Goal: Information Seeking & Learning: Learn about a topic

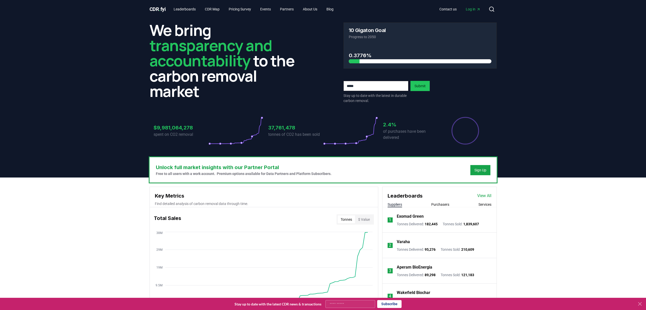
scroll to position [89, 0]
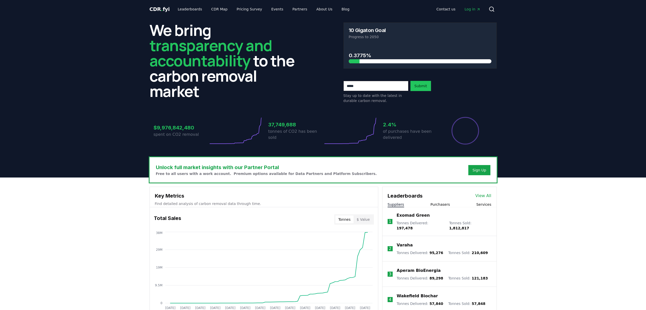
scroll to position [89, 0]
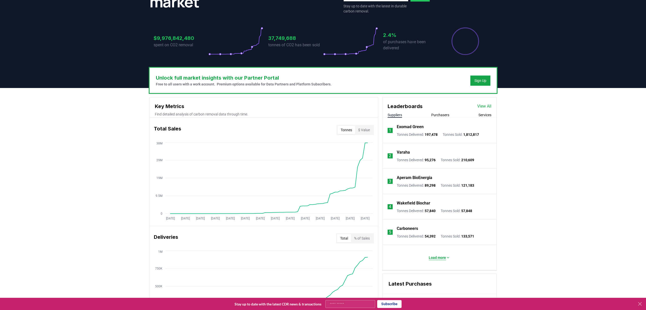
click at [442, 256] on p "Load more" at bounding box center [437, 257] width 17 height 5
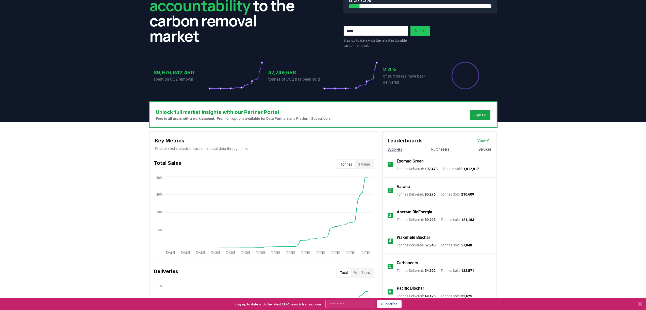
scroll to position [102, 0]
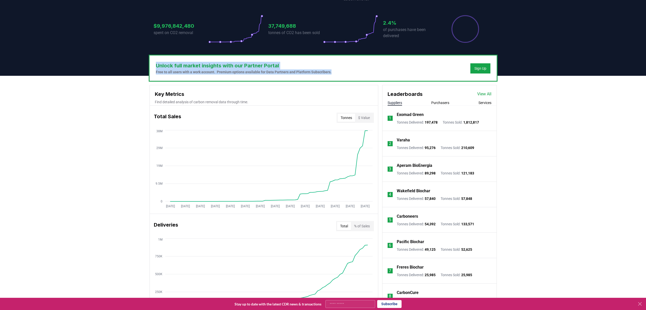
drag, startPoint x: 156, startPoint y: 66, endPoint x: 347, endPoint y: 72, distance: 191.1
click at [347, 72] on div "Unlock full market insights with our Partner Portal Free to all users with a wo…" at bounding box center [323, 68] width 347 height 25
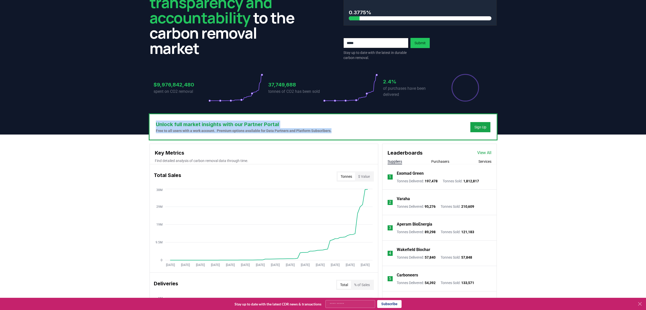
scroll to position [51, 0]
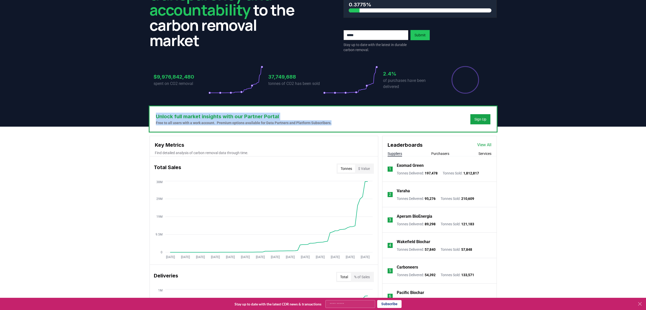
click at [446, 154] on button "Purchasers" at bounding box center [440, 153] width 18 height 5
click at [404, 164] on p "Microsoft" at bounding box center [406, 165] width 18 height 6
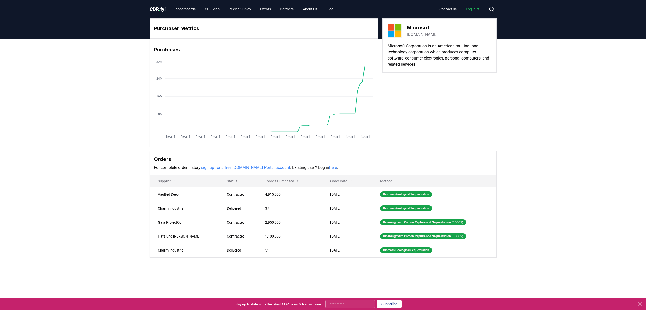
click at [349, 305] on input "Your email" at bounding box center [351, 304] width 50 height 8
click at [276, 167] on link "sign up for a free [DOMAIN_NAME] Portal account" at bounding box center [245, 167] width 89 height 5
drag, startPoint x: 157, startPoint y: 195, endPoint x: 186, endPoint y: 195, distance: 28.4
click at [186, 195] on td "Vaulted Deep" at bounding box center [184, 194] width 69 height 14
copy td "Vaulted Deep"
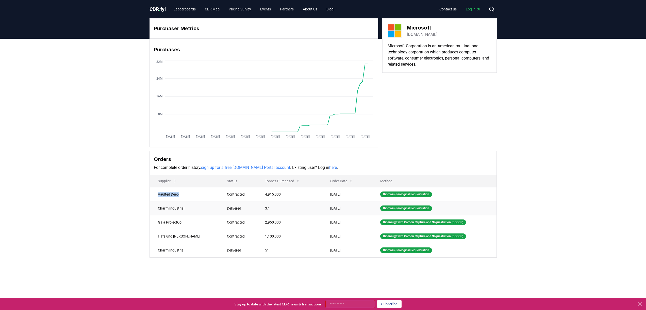
copy td "Vaulted Deep"
drag, startPoint x: 248, startPoint y: 193, endPoint x: 264, endPoint y: 192, distance: 16.5
click at [264, 192] on td "4,915,000" at bounding box center [289, 194] width 65 height 14
copy td "4,915,000"
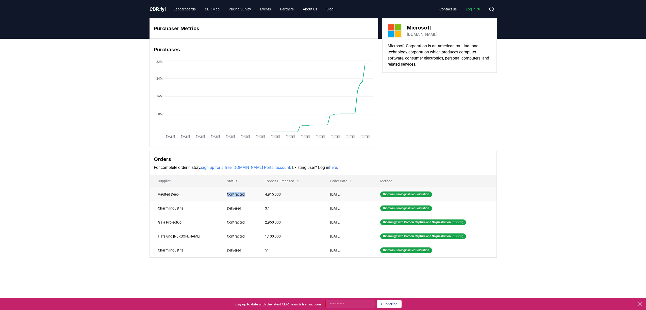
drag, startPoint x: 209, startPoint y: 194, endPoint x: 227, endPoint y: 194, distance: 18.3
click at [227, 194] on td "Contracted" at bounding box center [238, 194] width 38 height 14
copy div "Contracted"
drag, startPoint x: 156, startPoint y: 208, endPoint x: 187, endPoint y: 207, distance: 31.5
click at [187, 207] on td "Charm Industrial" at bounding box center [184, 208] width 69 height 14
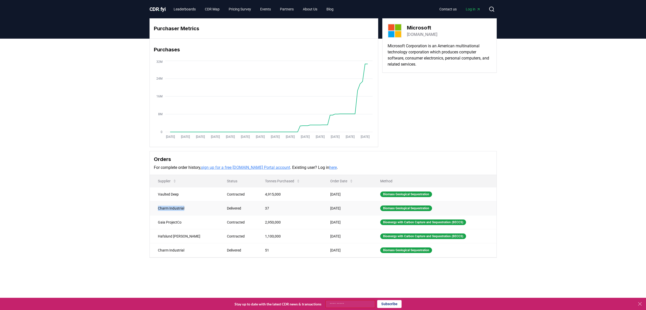
copy td "Charm Industrial"
drag, startPoint x: 245, startPoint y: 208, endPoint x: 254, endPoint y: 207, distance: 9.2
click at [257, 207] on td "37" at bounding box center [289, 208] width 65 height 14
copy td "37"
drag, startPoint x: 322, startPoint y: 194, endPoint x: 338, endPoint y: 194, distance: 15.7
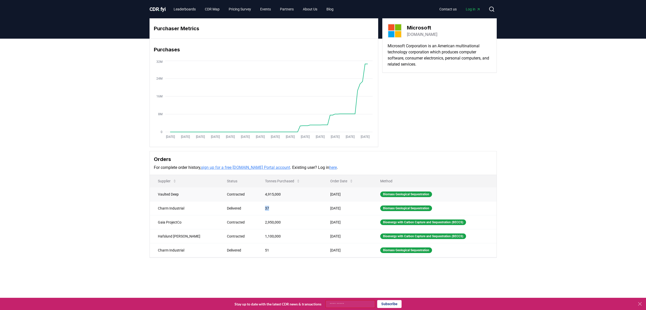
click at [338, 194] on td "[DATE]" at bounding box center [347, 194] width 50 height 14
copy td "[DATE]"
drag, startPoint x: 315, startPoint y: 207, endPoint x: 338, endPoint y: 208, distance: 22.9
click at [338, 208] on td "[DATE]" at bounding box center [347, 208] width 50 height 14
copy td "[DATE]"
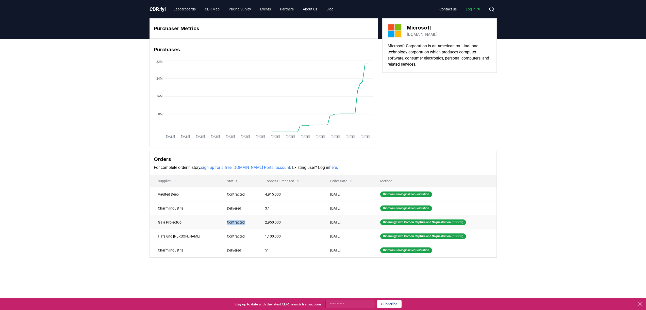
drag, startPoint x: 207, startPoint y: 223, endPoint x: 231, endPoint y: 224, distance: 24.1
click at [231, 224] on td "Contracted" at bounding box center [238, 222] width 38 height 14
copy div "Contracted"
drag, startPoint x: 207, startPoint y: 209, endPoint x: 229, endPoint y: 209, distance: 21.8
click at [229, 209] on td "Delivered" at bounding box center [238, 208] width 38 height 14
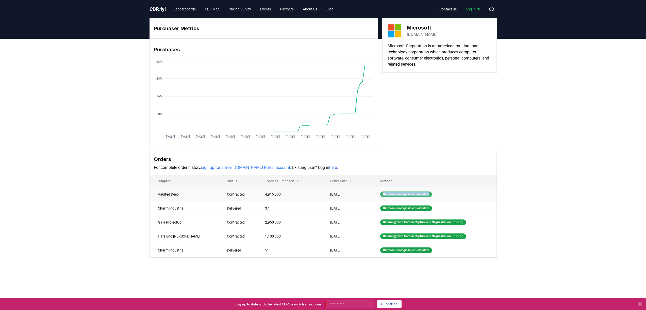
drag, startPoint x: 422, startPoint y: 194, endPoint x: 372, endPoint y: 193, distance: 50.5
click at [380, 193] on div "Biomass Geological Sequestration" at bounding box center [406, 194] width 52 height 6
drag, startPoint x: 371, startPoint y: 207, endPoint x: 428, endPoint y: 207, distance: 57.4
click at [428, 207] on td "Biomass Geological Sequestration" at bounding box center [434, 208] width 124 height 14
drag, startPoint x: 315, startPoint y: 222, endPoint x: 338, endPoint y: 223, distance: 23.4
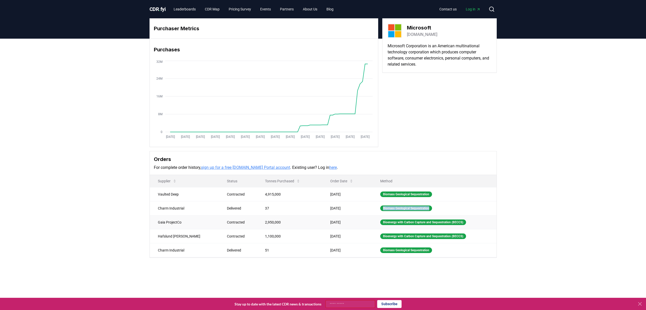
click at [338, 223] on td "[DATE]" at bounding box center [347, 222] width 50 height 14
drag, startPoint x: 204, startPoint y: 222, endPoint x: 228, endPoint y: 223, distance: 23.4
click at [228, 223] on td "Contracted" at bounding box center [238, 222] width 38 height 14
drag, startPoint x: 155, startPoint y: 223, endPoint x: 182, endPoint y: 221, distance: 26.8
click at [182, 221] on td "Gaia ProjectCo" at bounding box center [184, 222] width 69 height 14
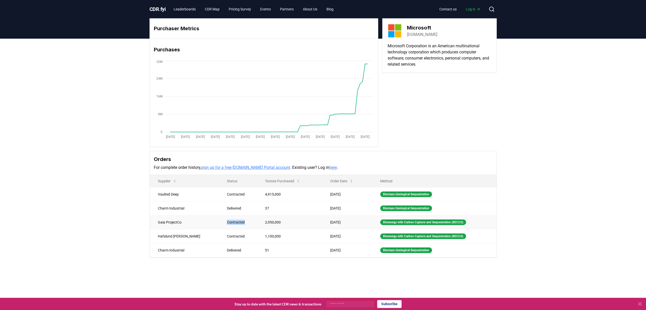
drag, startPoint x: 210, startPoint y: 222, endPoint x: 231, endPoint y: 223, distance: 21.6
click at [231, 223] on div "Contracted" at bounding box center [240, 221] width 26 height 5
drag, startPoint x: 245, startPoint y: 222, endPoint x: 263, endPoint y: 223, distance: 18.3
click at [263, 223] on td "2,950,000" at bounding box center [289, 222] width 65 height 14
click at [257, 235] on td "1,100,000" at bounding box center [289, 236] width 65 height 14
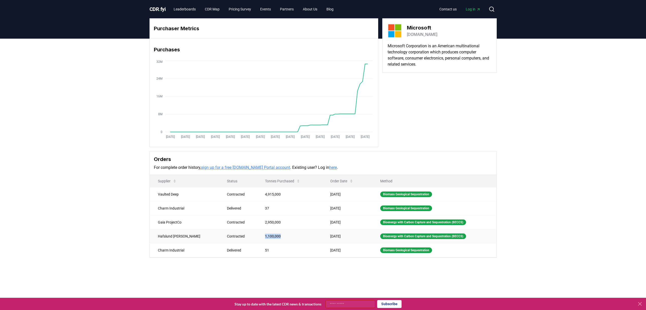
drag, startPoint x: 248, startPoint y: 235, endPoint x: 265, endPoint y: 236, distance: 17.8
click at [265, 236] on td "1,100,000" at bounding box center [289, 236] width 65 height 14
drag, startPoint x: 210, startPoint y: 236, endPoint x: 229, endPoint y: 235, distance: 19.1
click at [229, 235] on td "Contracted" at bounding box center [238, 236] width 38 height 14
drag, startPoint x: 157, startPoint y: 237, endPoint x: 184, endPoint y: 235, distance: 26.7
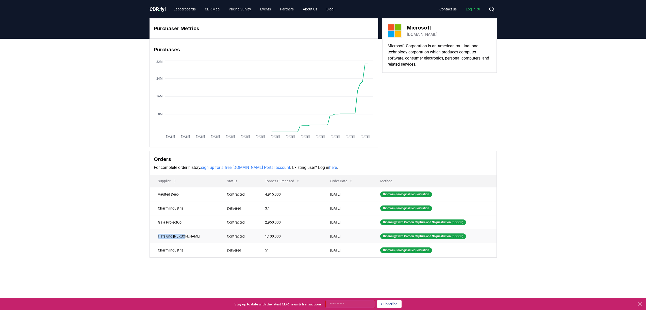
click at [184, 235] on td "Hafslund [PERSON_NAME]" at bounding box center [184, 236] width 69 height 14
drag, startPoint x: 371, startPoint y: 237, endPoint x: 457, endPoint y: 238, distance: 85.8
click at [457, 238] on div "Bioenergy with Carbon Capture and Sequestration (BECCS)" at bounding box center [423, 236] width 86 height 6
drag, startPoint x: 315, startPoint y: 237, endPoint x: 344, endPoint y: 236, distance: 28.7
click at [344, 236] on td "[DATE]" at bounding box center [347, 236] width 50 height 14
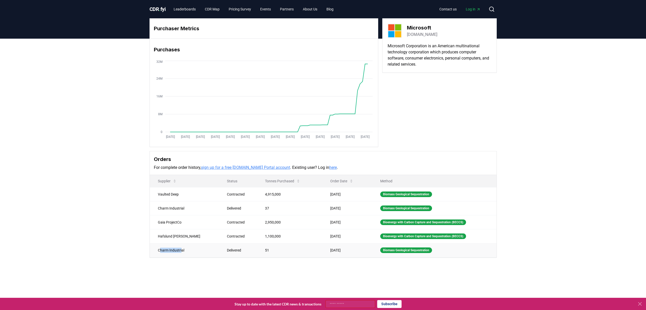
drag, startPoint x: 159, startPoint y: 250, endPoint x: 182, endPoint y: 249, distance: 23.4
click at [182, 249] on td "Charm Industrial" at bounding box center [184, 250] width 69 height 14
click at [159, 250] on td "Charm Industrial" at bounding box center [184, 250] width 69 height 14
drag, startPoint x: 169, startPoint y: 252, endPoint x: 185, endPoint y: 252, distance: 16.5
click at [185, 252] on td "Charm Industrial" at bounding box center [184, 250] width 69 height 14
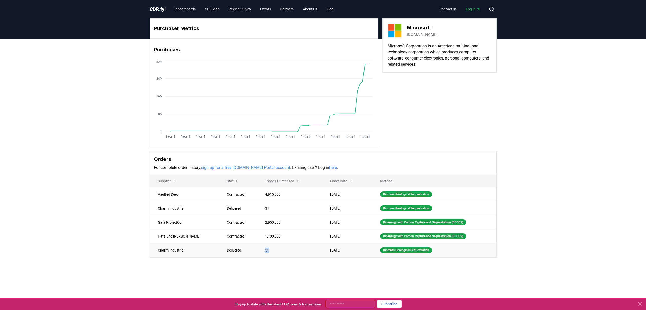
drag, startPoint x: 248, startPoint y: 252, endPoint x: 253, endPoint y: 251, distance: 4.4
click at [257, 251] on td "51" at bounding box center [289, 250] width 65 height 14
drag, startPoint x: 372, startPoint y: 251, endPoint x: 421, endPoint y: 247, distance: 48.6
click at [421, 247] on div "Biomass Geological Sequestration" at bounding box center [406, 250] width 52 height 6
drag, startPoint x: 315, startPoint y: 251, endPoint x: 340, endPoint y: 250, distance: 25.2
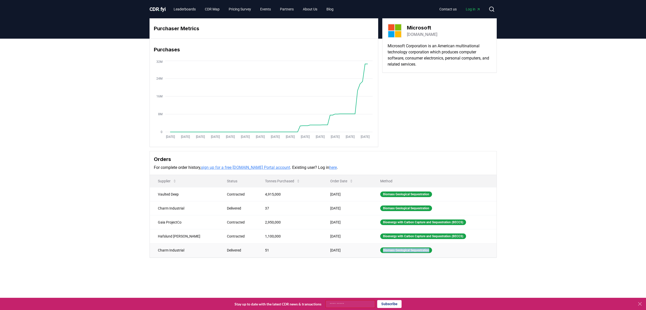
click at [340, 250] on td "[DATE]" at bounding box center [347, 250] width 50 height 14
drag, startPoint x: 206, startPoint y: 251, endPoint x: 227, endPoint y: 250, distance: 20.3
click at [227, 250] on td "Delivered" at bounding box center [238, 250] width 38 height 14
click at [322, 255] on td "[DATE]" at bounding box center [347, 250] width 50 height 14
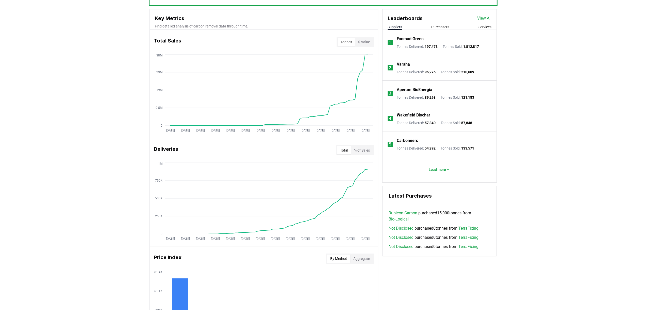
scroll to position [178, 0]
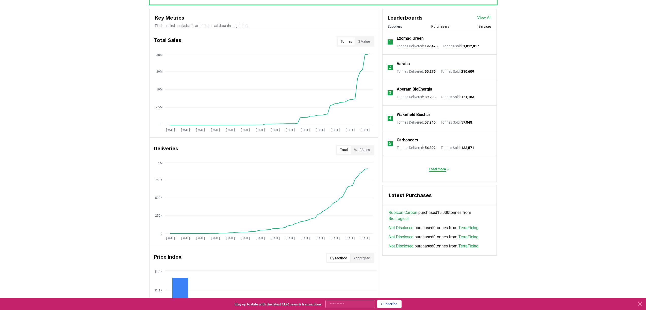
click at [442, 166] on p "Load more" at bounding box center [437, 168] width 17 height 5
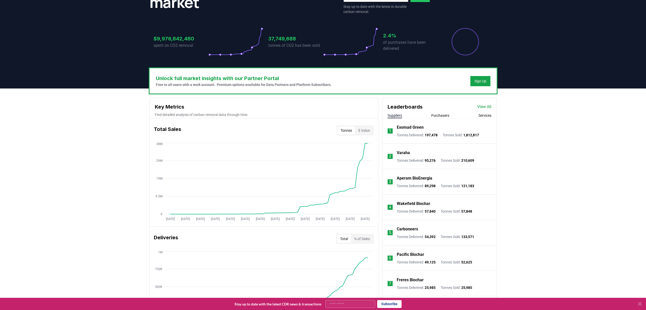
scroll to position [25, 0]
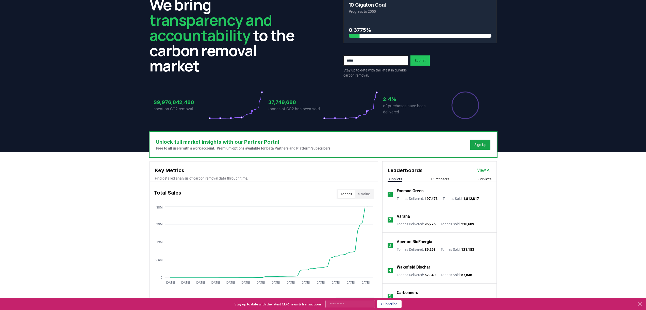
click at [371, 57] on input "email" at bounding box center [376, 60] width 65 height 10
type input "**********"
click at [422, 62] on button "Submit" at bounding box center [420, 60] width 19 height 10
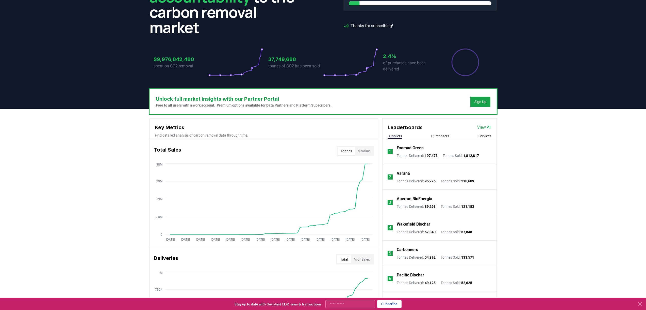
scroll to position [76, 0]
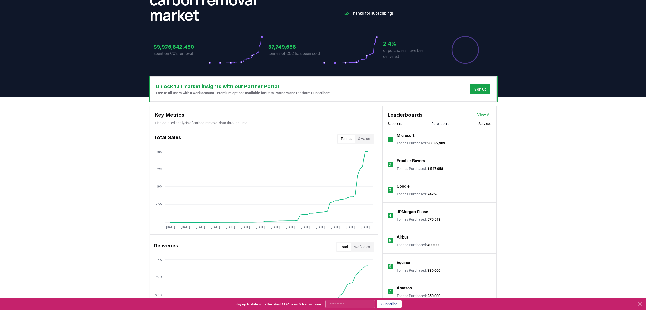
click at [443, 125] on button "Purchasers" at bounding box center [440, 123] width 18 height 5
click at [399, 135] on p "Microsoft" at bounding box center [406, 135] width 18 height 6
